Goal: Task Accomplishment & Management: Manage account settings

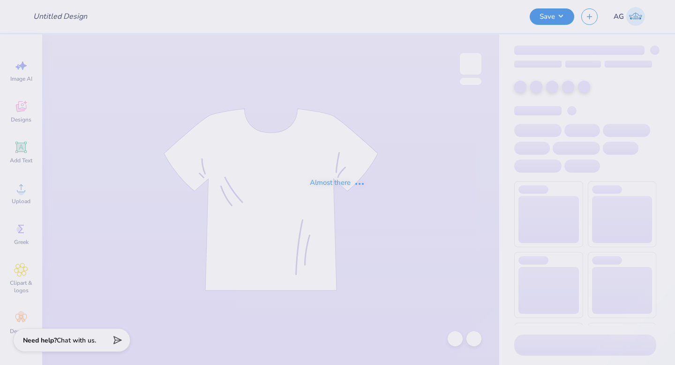
type input "Final Stars for [PERSON_NAME]"
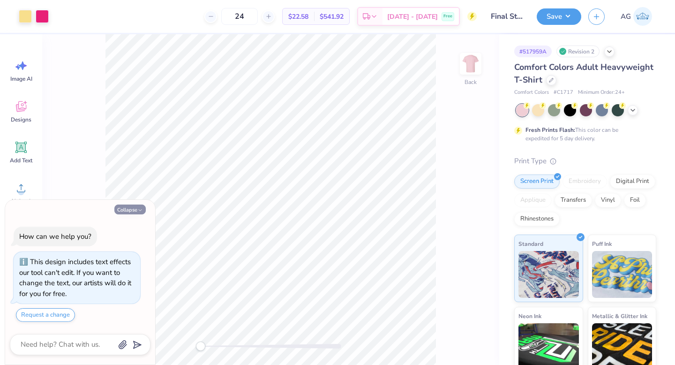
click at [132, 207] on button "Collapse" at bounding box center [129, 209] width 31 height 10
type textarea "x"
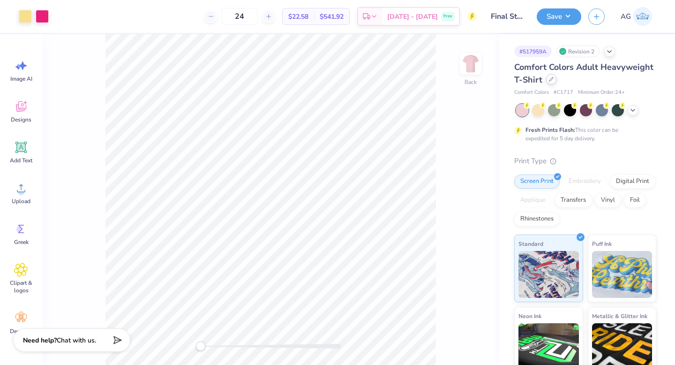
click at [554, 81] on icon at bounding box center [551, 79] width 5 height 5
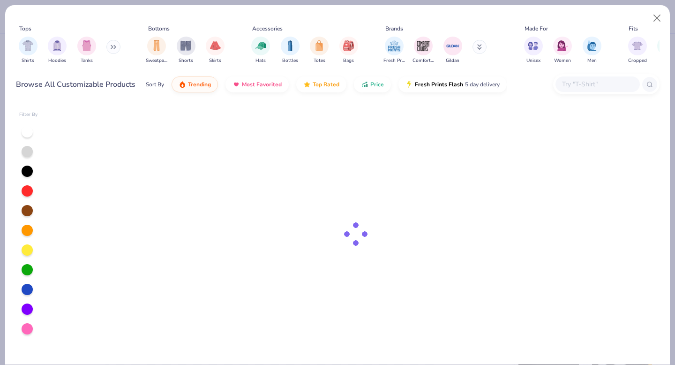
click at [597, 89] on input "text" at bounding box center [597, 84] width 72 height 11
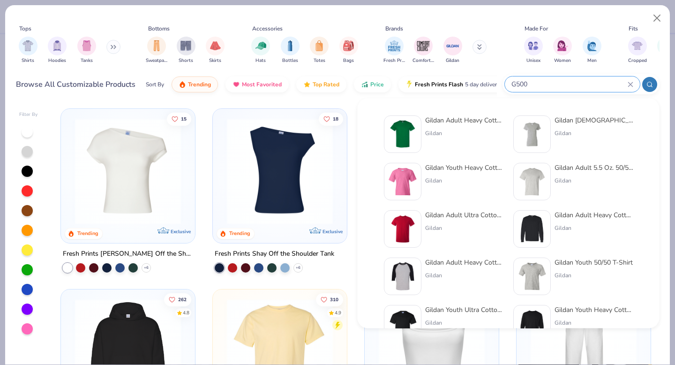
type input "G500"
click at [410, 136] on img at bounding box center [402, 134] width 29 height 29
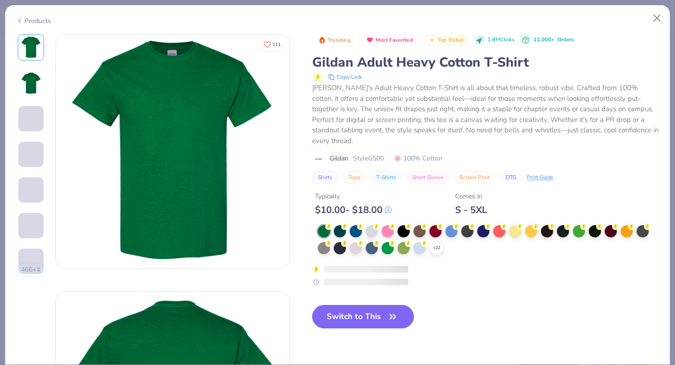
click at [0, 0] on icon at bounding box center [0, 0] width 0 height 0
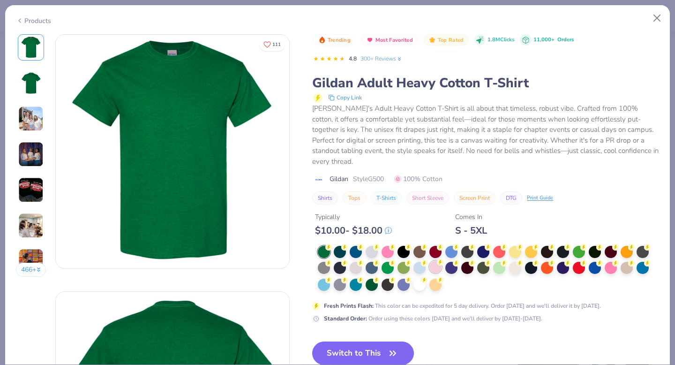
click at [435, 266] on div at bounding box center [435, 267] width 12 height 12
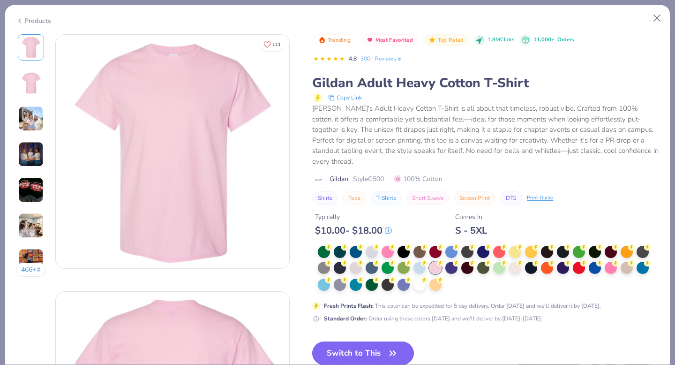
click at [383, 353] on button "Switch to This" at bounding box center [363, 352] width 102 height 23
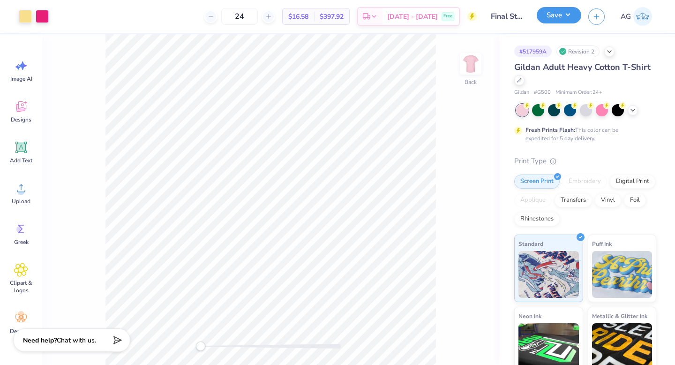
click at [571, 15] on button "Save" at bounding box center [559, 15] width 45 height 16
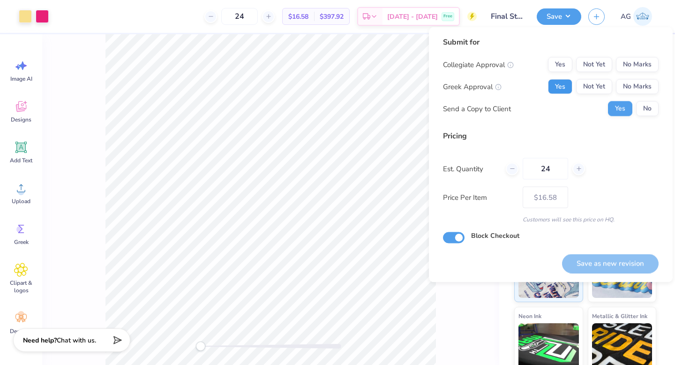
click at [563, 84] on button "Yes" at bounding box center [560, 86] width 24 height 15
click at [630, 65] on button "No Marks" at bounding box center [637, 64] width 43 height 15
click at [556, 169] on input "24" at bounding box center [545, 169] width 45 height 22
type input "2"
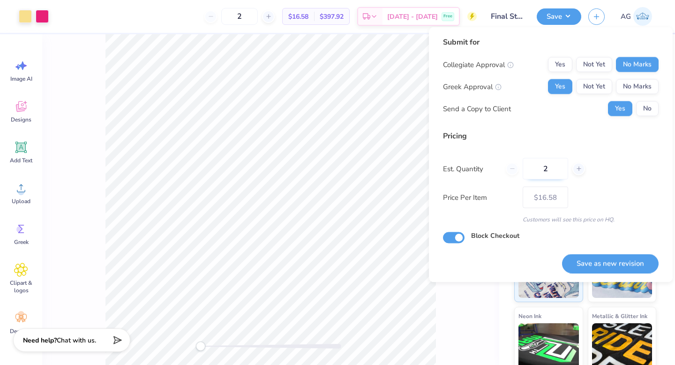
type input "25"
type input "– –"
type input "25"
type input "$16.36"
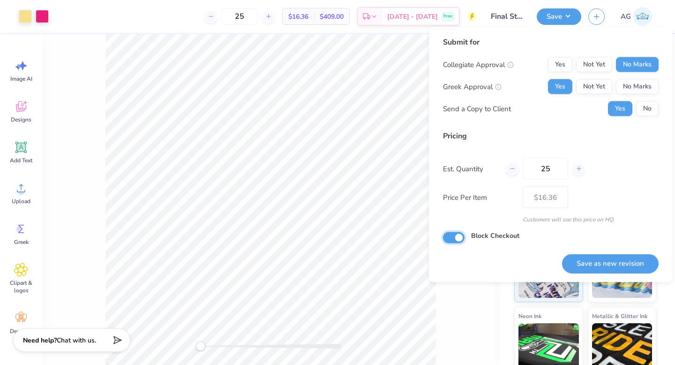
click at [453, 236] on input "Block Checkout" at bounding box center [454, 237] width 22 height 11
checkbox input "false"
click at [553, 168] on input "25" at bounding box center [545, 169] width 45 height 22
type input "2"
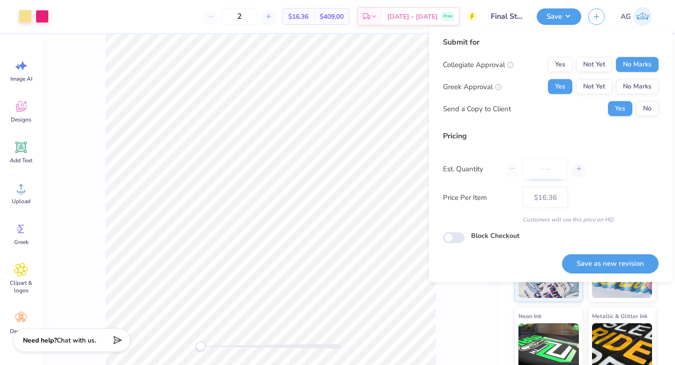
type input "0"
type input "012"
type input "12"
type input "$27.44"
type input "12"
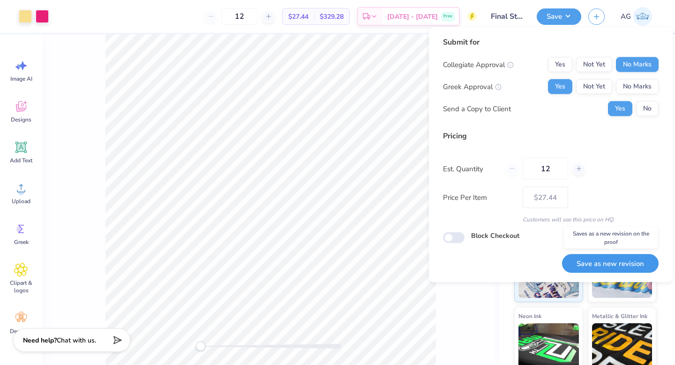
click at [611, 262] on button "Save as new revision" at bounding box center [610, 263] width 97 height 19
type input "$27.44"
